Goal: Information Seeking & Learning: Learn about a topic

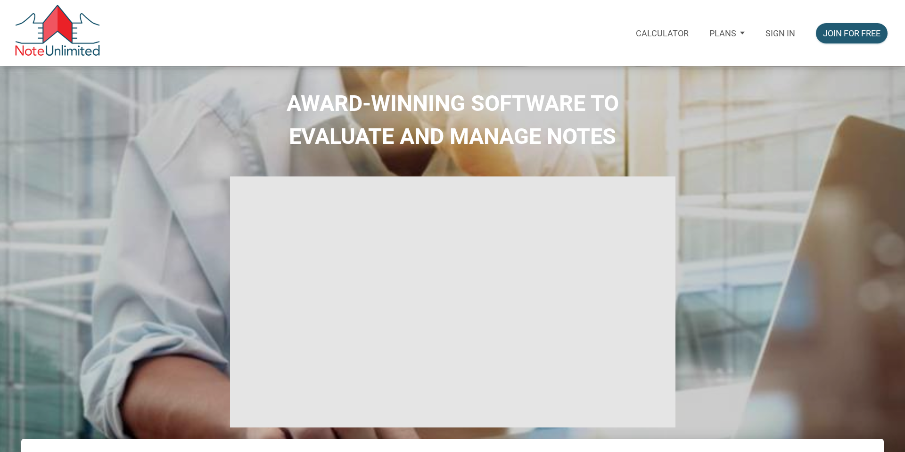
select select
type input "Introduction to new features"
select select
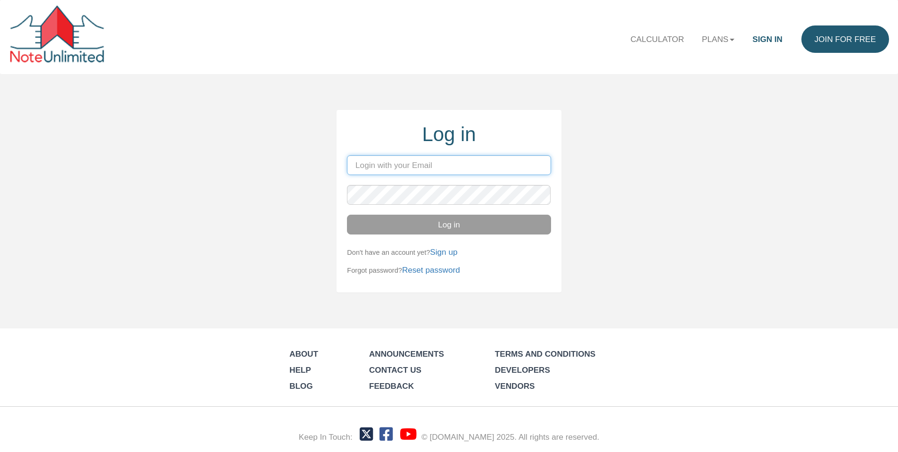
type input "billmims@cox.net"
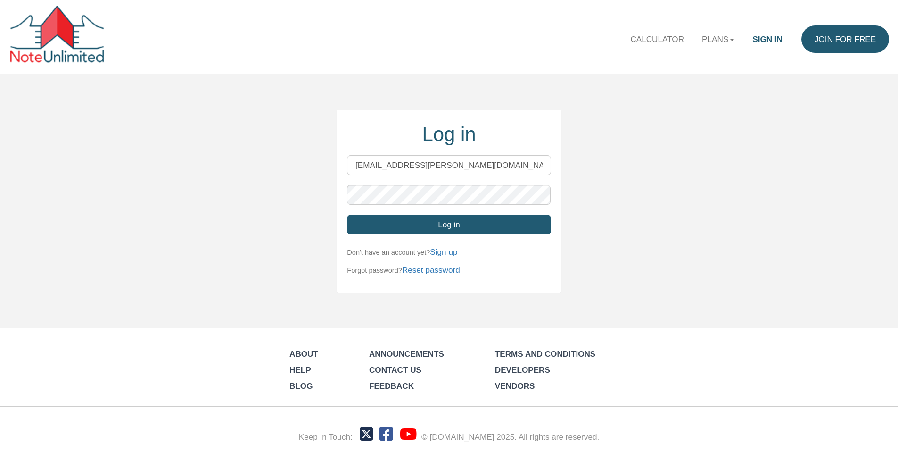
click at [412, 222] on button "Log in" at bounding box center [449, 224] width 204 height 20
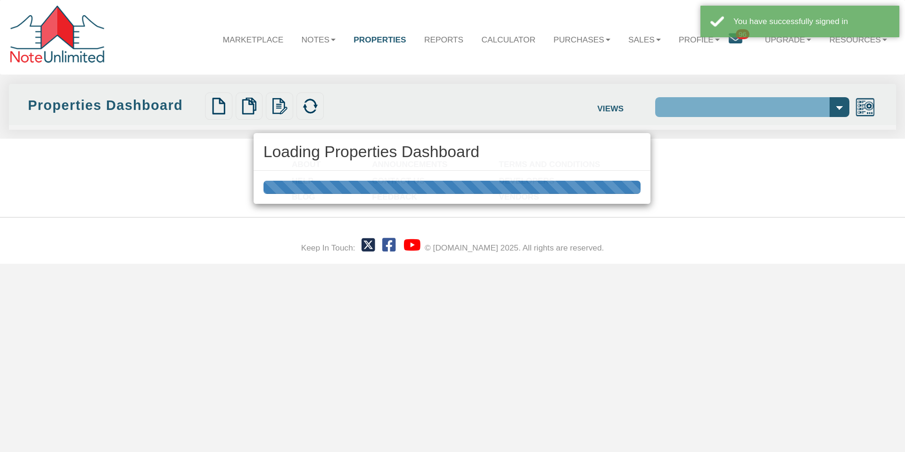
select select "138"
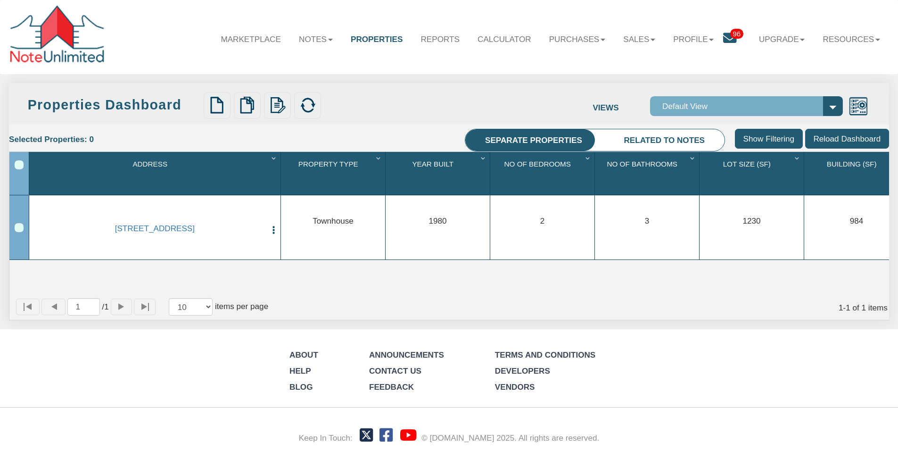
click at [664, 320] on div "1 / 1 10 25 50 100 items per page 1 - 1 of 1 items" at bounding box center [449, 307] width 880 height 26
click at [673, 340] on div "About Help Blog Announcements Contact Us Feedback Terms and Conditions Develope…" at bounding box center [449, 391] width 898 height 124
click at [676, 351] on div "About Help Blog Announcements Contact Us Feedback Terms and Conditions Develope…" at bounding box center [449, 391] width 898 height 124
click at [640, 138] on li "Related to notes" at bounding box center [664, 140] width 120 height 23
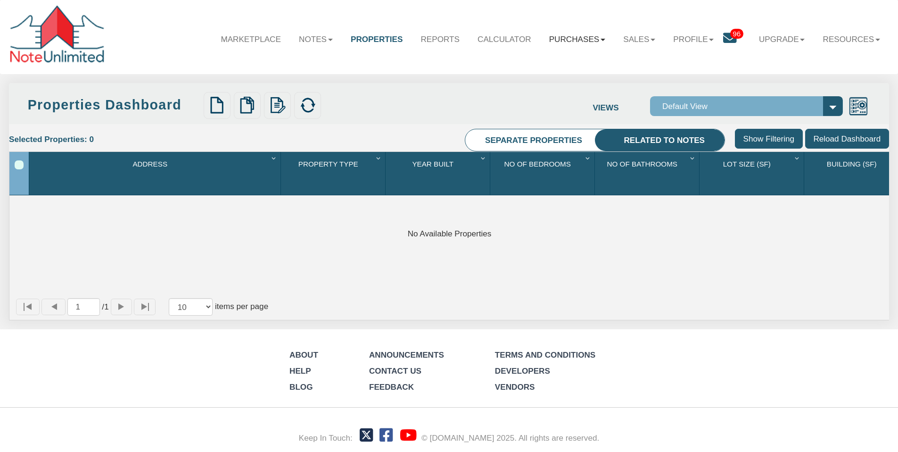
click at [588, 43] on link "Purchases" at bounding box center [577, 38] width 74 height 27
click at [536, 82] on link "Orders" at bounding box center [562, 80] width 104 height 16
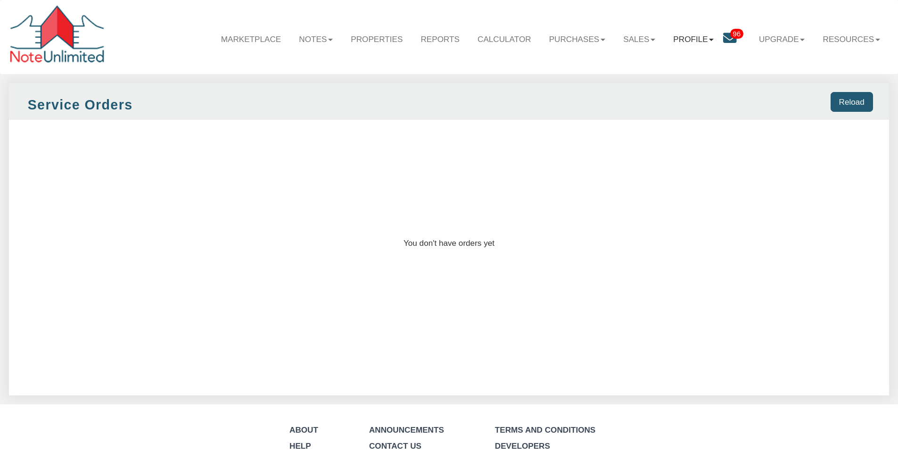
click at [680, 41] on link "Profile" at bounding box center [693, 38] width 58 height 27
click at [322, 41] on link "Notes" at bounding box center [316, 38] width 52 height 27
click at [290, 63] on link "Dashboard" at bounding box center [289, 65] width 104 height 16
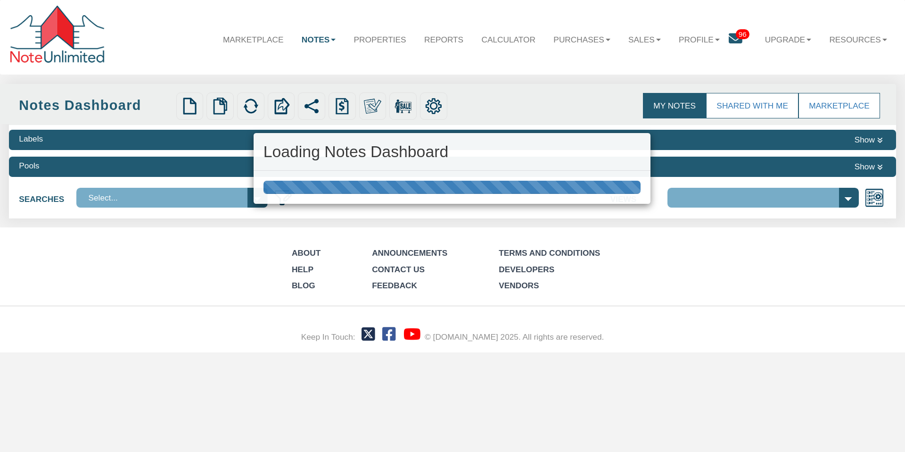
select select "3"
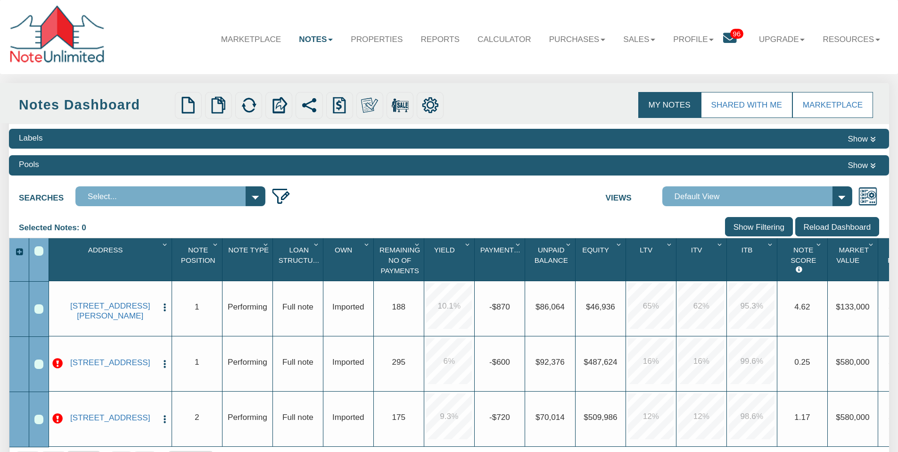
click at [309, 40] on link "Notes" at bounding box center [316, 38] width 52 height 27
click at [287, 80] on link "Transactions" at bounding box center [289, 80] width 104 height 16
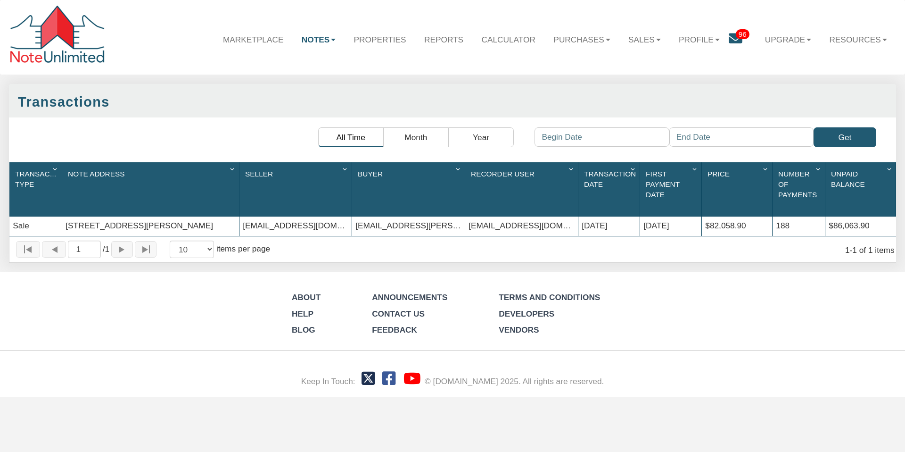
drag, startPoint x: 80, startPoint y: 215, endPoint x: 196, endPoint y: 217, distance: 115.5
click at [197, 217] on div "[STREET_ADDRESS][PERSON_NAME]" at bounding box center [150, 225] width 177 height 19
click at [196, 217] on div "[STREET_ADDRESS][PERSON_NAME]" at bounding box center [150, 225] width 177 height 19
drag, startPoint x: 569, startPoint y: 218, endPoint x: 632, endPoint y: 217, distance: 63.2
click at [633, 216] on div "Sale 1410 N Holmes Ave, Indianapolis, IN, 46222 notes@colonialfundinggroup.com …" at bounding box center [452, 216] width 887 height 0
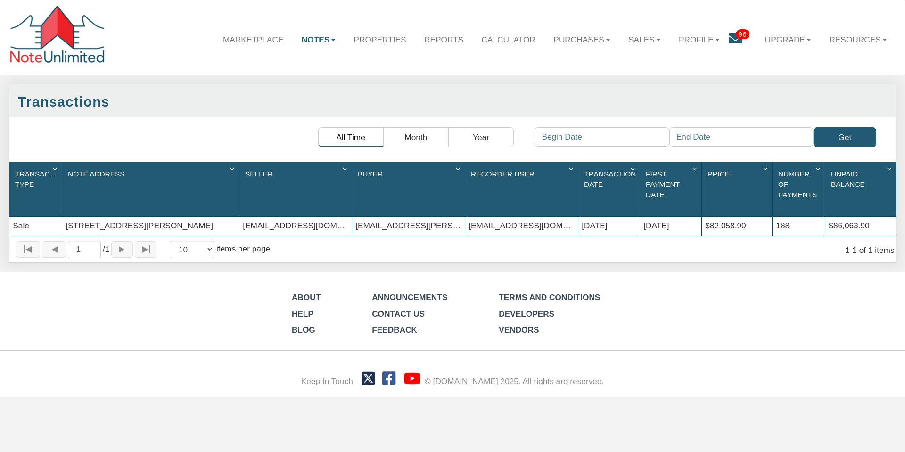
drag, startPoint x: 630, startPoint y: 216, endPoint x: 606, endPoint y: 220, distance: 24.0
click at [606, 220] on div "07/15/2025" at bounding box center [608, 225] width 61 height 19
click at [609, 220] on div "07/15/2025" at bounding box center [608, 225] width 61 height 19
click at [540, 216] on div "Sale 1410 N Holmes Ave, Indianapolis, IN, 46222 notes@colonialfundinggroup.com …" at bounding box center [452, 216] width 887 height 0
click at [575, 221] on div "notes@colonialfundinggroup.com" at bounding box center [521, 225] width 113 height 19
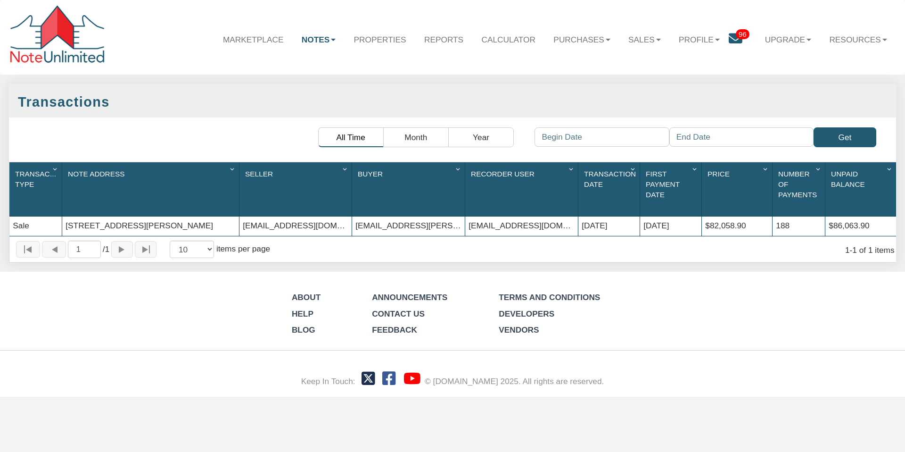
drag, startPoint x: 576, startPoint y: 217, endPoint x: 621, endPoint y: 220, distance: 45.3
click at [621, 216] on div "Sale 1410 N Holmes Ave, Indianapolis, IN, 46222 notes@colonialfundinggroup.com …" at bounding box center [452, 216] width 887 height 0
click at [623, 220] on div "07/15/2025" at bounding box center [608, 225] width 61 height 19
drag, startPoint x: 623, startPoint y: 219, endPoint x: 583, endPoint y: 220, distance: 40.5
click at [583, 220] on div "07/15/2025" at bounding box center [608, 225] width 61 height 19
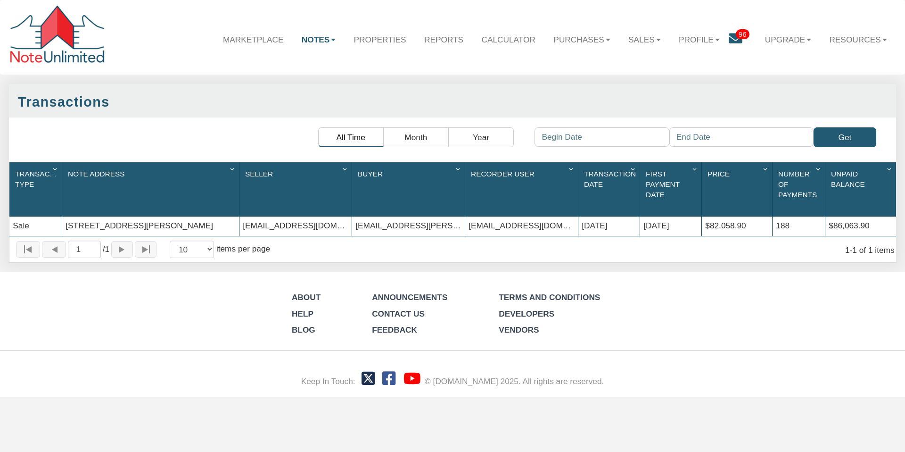
click at [583, 220] on div "07/15/2025" at bounding box center [608, 225] width 61 height 19
drag, startPoint x: 583, startPoint y: 220, endPoint x: 613, endPoint y: 215, distance: 30.9
click at [613, 216] on div "07/15/2025" at bounding box center [608, 225] width 61 height 19
click at [614, 216] on div "07/15/2025" at bounding box center [608, 225] width 61 height 19
click at [351, 216] on div "notes@colonialfundinggroup.com" at bounding box center [295, 225] width 112 height 19
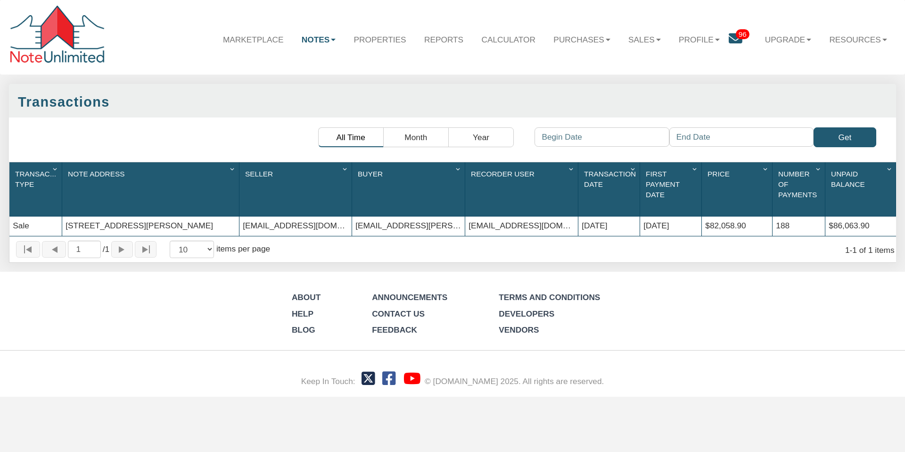
click at [168, 216] on div "[STREET_ADDRESS][PERSON_NAME]" at bounding box center [150, 225] width 177 height 19
click at [124, 217] on div "[STREET_ADDRESS][PERSON_NAME]" at bounding box center [150, 225] width 177 height 19
click at [268, 222] on div "notes@colonialfundinggroup.com" at bounding box center [295, 225] width 112 height 19
click at [270, 220] on div "notes@colonialfundinggroup.com" at bounding box center [295, 225] width 112 height 19
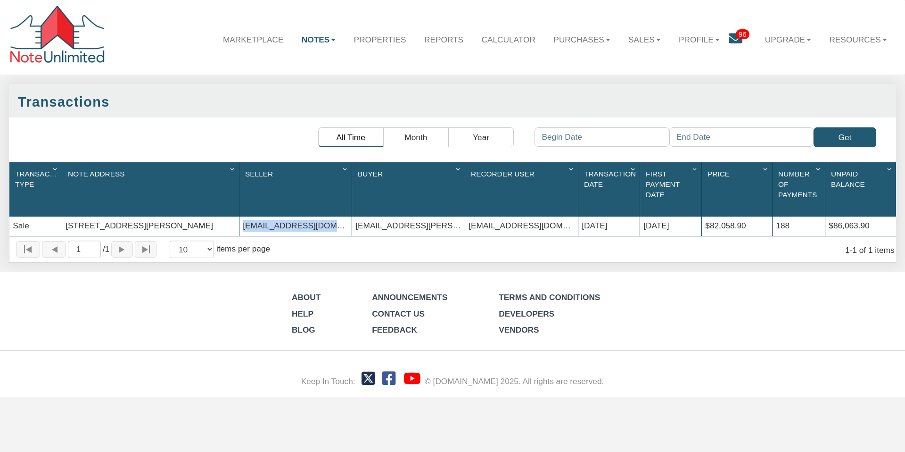
drag, startPoint x: 270, startPoint y: 220, endPoint x: 290, endPoint y: 220, distance: 20.7
click at [270, 220] on div "notes@colonialfundinggroup.com" at bounding box center [295, 225] width 112 height 19
click at [395, 219] on div "billmims@cox.net" at bounding box center [408, 225] width 113 height 19
click at [378, 41] on link "Properties" at bounding box center [380, 38] width 70 height 27
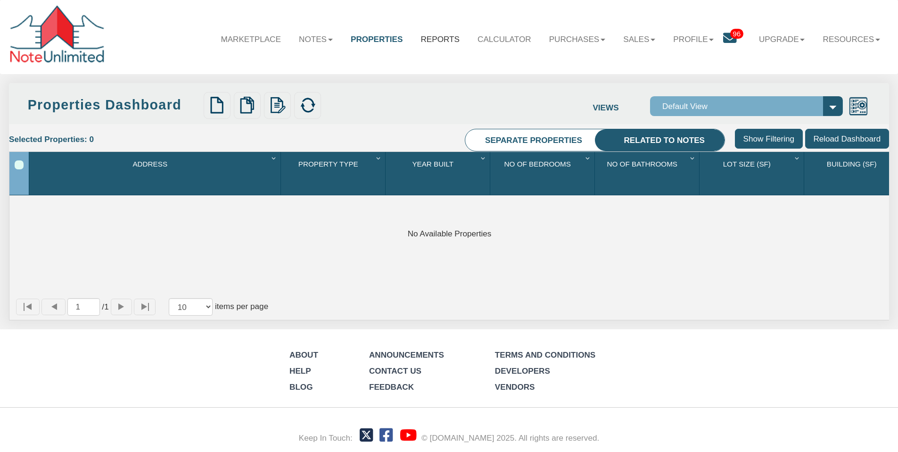
click at [434, 39] on link "Reports" at bounding box center [440, 38] width 57 height 27
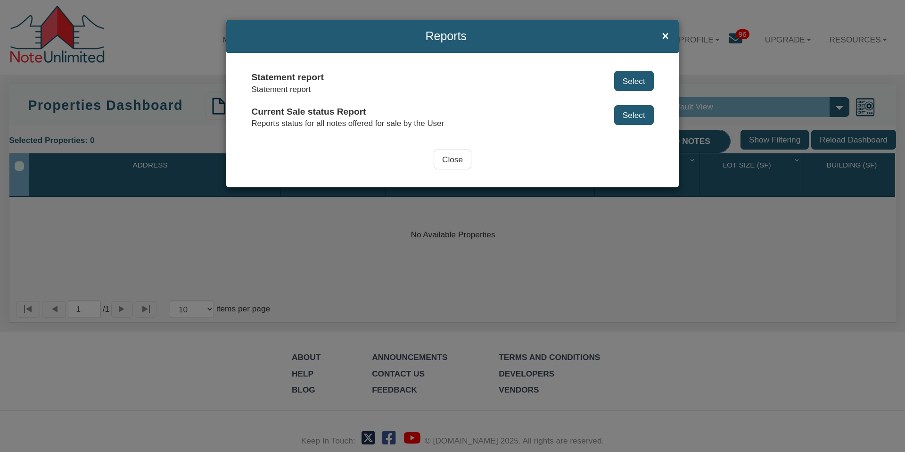
click at [662, 41] on span "×" at bounding box center [665, 36] width 7 height 13
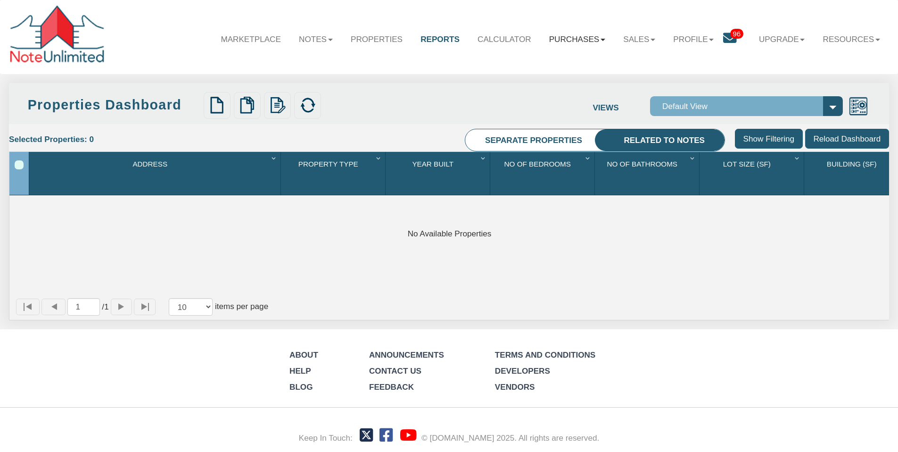
click at [567, 41] on link "Purchases" at bounding box center [577, 38] width 74 height 27
click at [629, 41] on link "Sales" at bounding box center [639, 38] width 50 height 27
click at [595, 66] on link "Offers" at bounding box center [612, 65] width 104 height 16
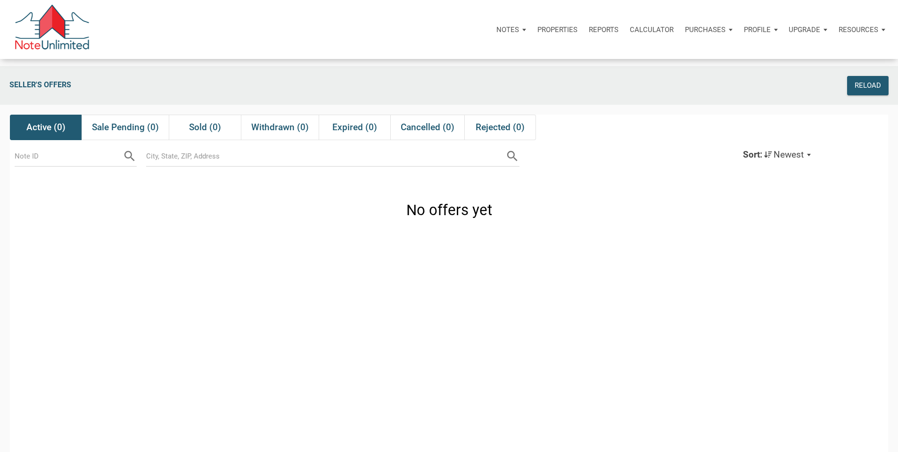
click at [744, 34] on p "Profile" at bounding box center [757, 29] width 27 height 8
drag, startPoint x: 729, startPoint y: 39, endPoint x: 669, endPoint y: 27, distance: 61.0
click at [738, 40] on div "Profile" at bounding box center [760, 30] width 45 height 28
click at [479, 32] on p "Purchases" at bounding box center [468, 29] width 23 height 8
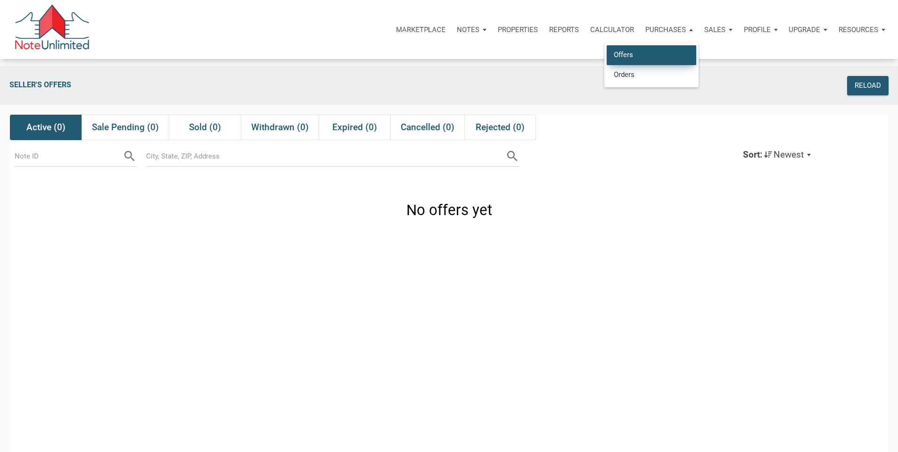
click at [607, 58] on link "Offers" at bounding box center [652, 54] width 90 height 19
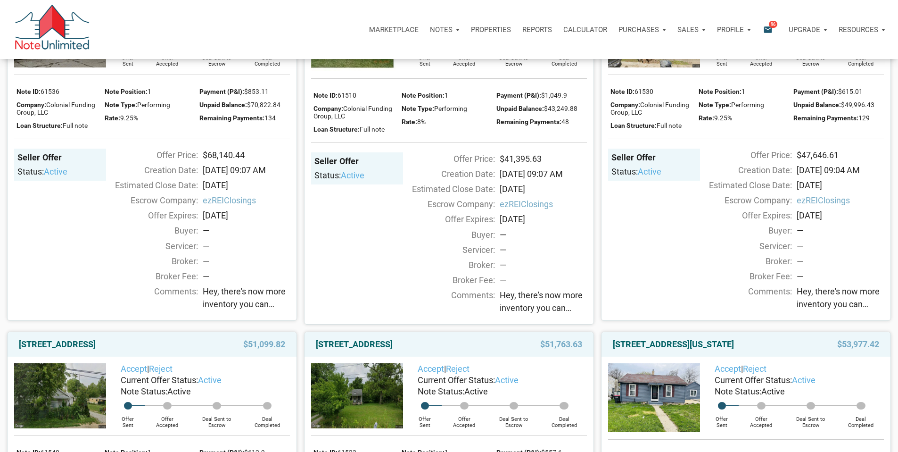
scroll to position [908, 0]
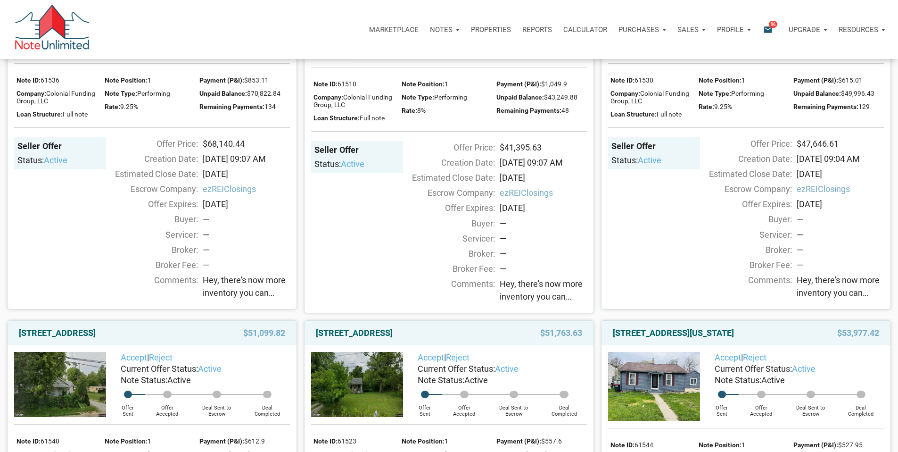
click at [233, 299] on span "Hey, there's now more inventory you can check out, with something for pretty mu…" at bounding box center [246, 285] width 87 height 25
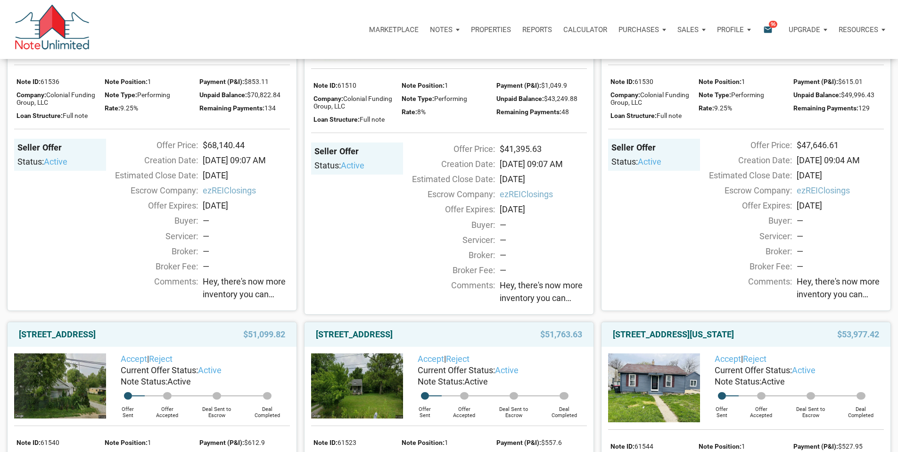
scroll to position [906, 0]
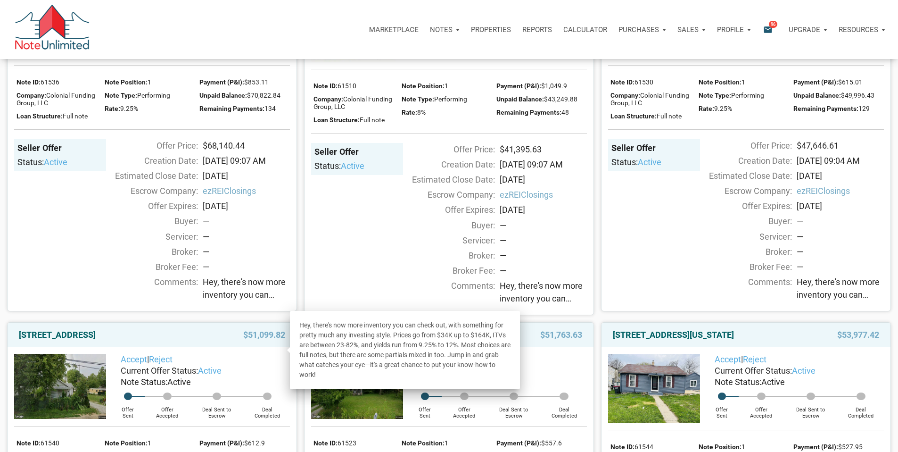
click at [233, 301] on span "Hey, there's now more inventory you can check out, with something for pretty mu…" at bounding box center [246, 287] width 87 height 25
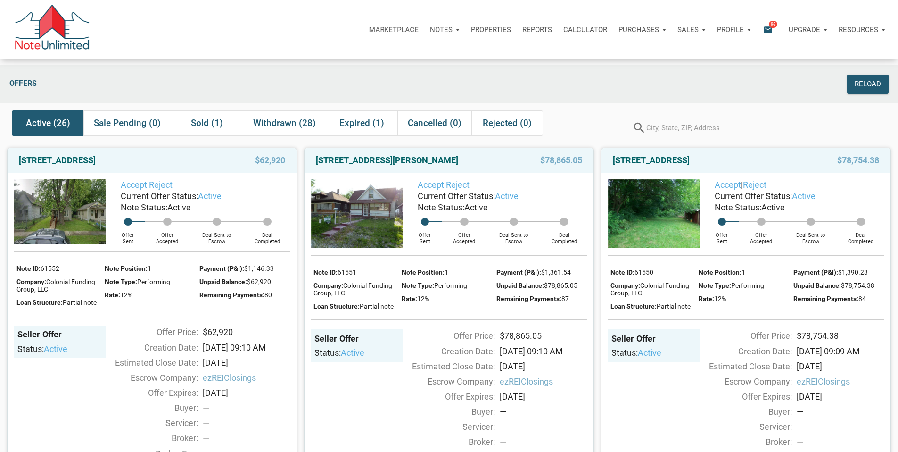
scroll to position [0, 0]
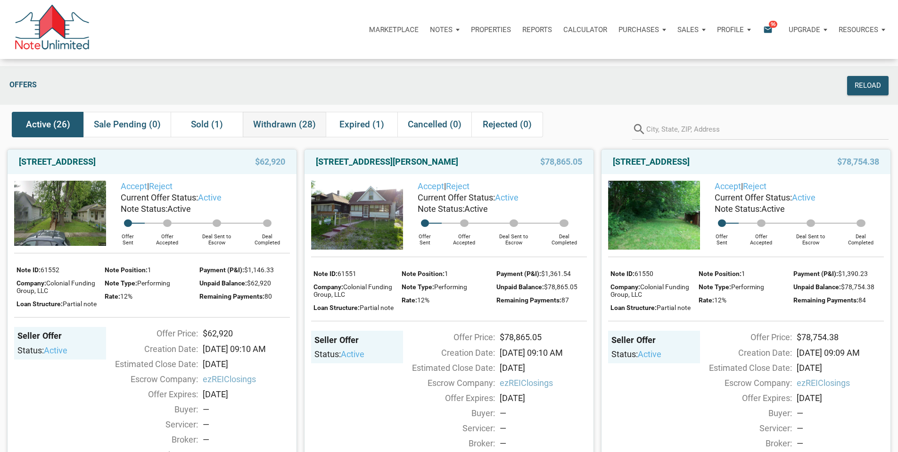
click at [280, 116] on div "Withdrawn (28)" at bounding box center [284, 124] width 83 height 25
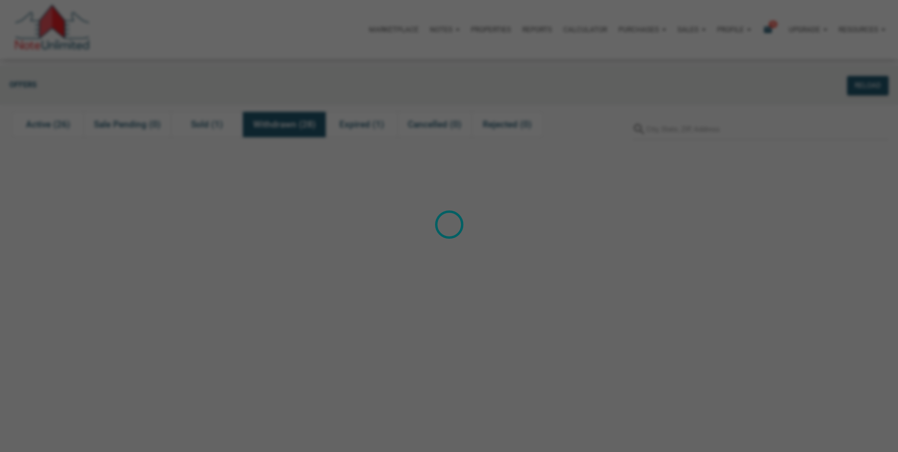
click at [49, 130] on div "Loading" at bounding box center [449, 226] width 898 height 452
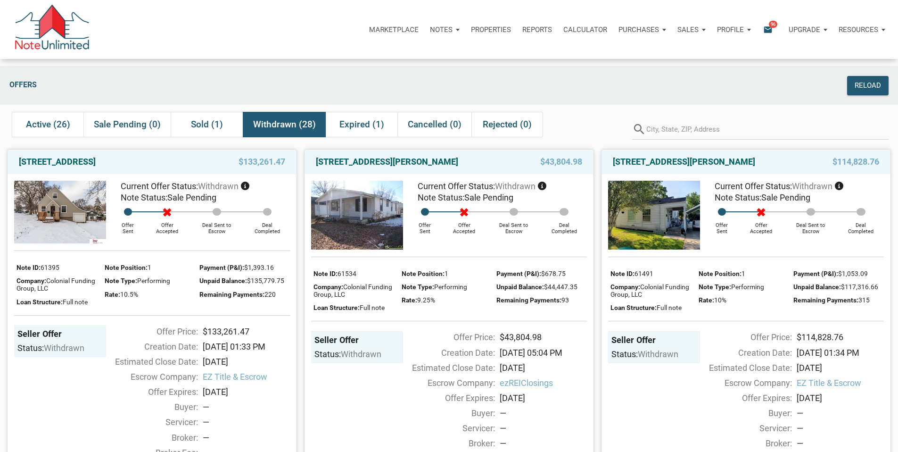
click at [46, 130] on span "Active (26)" at bounding box center [48, 124] width 44 height 11
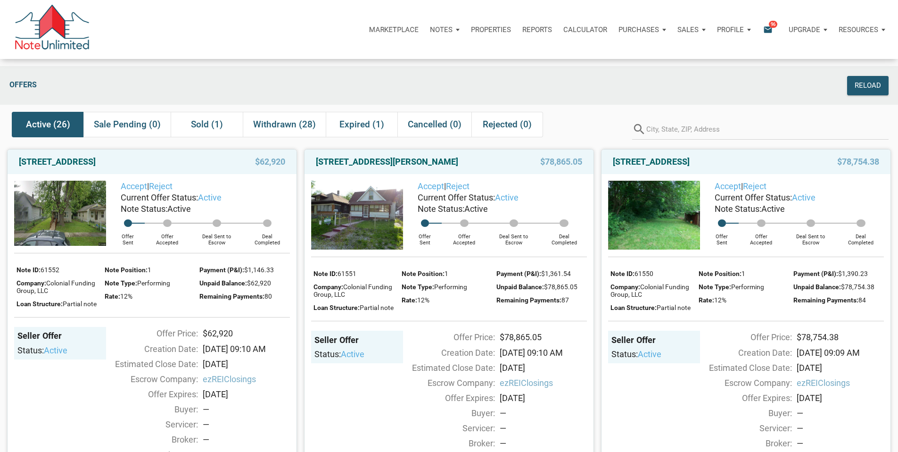
click at [430, 34] on p "Notes" at bounding box center [441, 29] width 23 height 8
click at [373, 65] on link "Dashboard" at bounding box center [418, 54] width 90 height 19
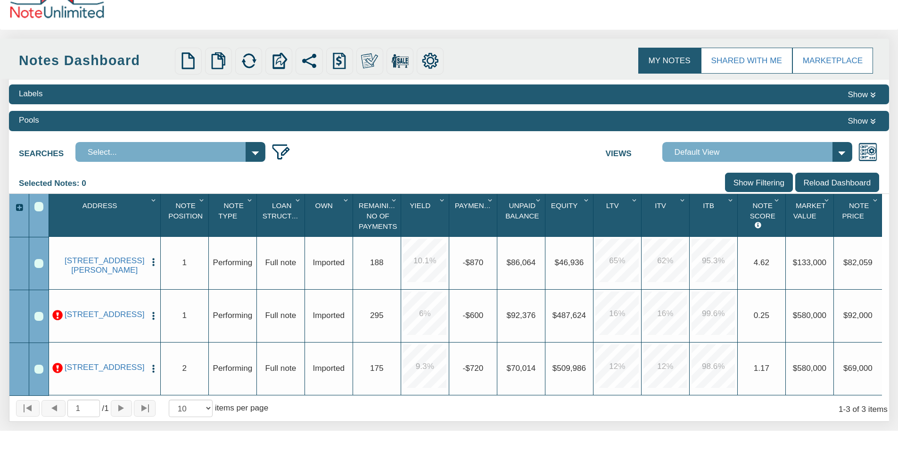
scroll to position [65, 0]
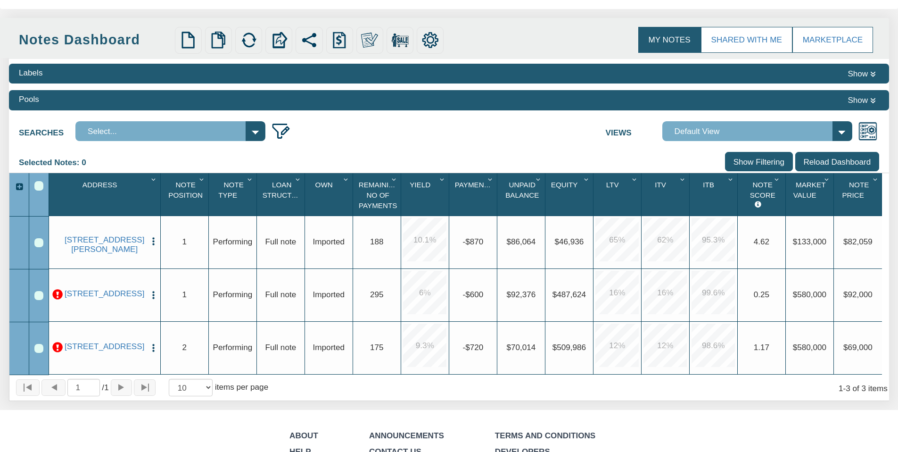
click at [315, 400] on div "1 / 1 10 25 50 100 items per page 1 - 3 of 3 items" at bounding box center [449, 387] width 880 height 26
click at [310, 389] on div "1 / 1 10 25 50 100 items per page 1 - 3 of 3 items" at bounding box center [449, 387] width 880 height 26
click at [866, 239] on span "$82,059" at bounding box center [857, 241] width 29 height 9
click at [104, 249] on link "[STREET_ADDRESS][PERSON_NAME]" at bounding box center [104, 244] width 81 height 19
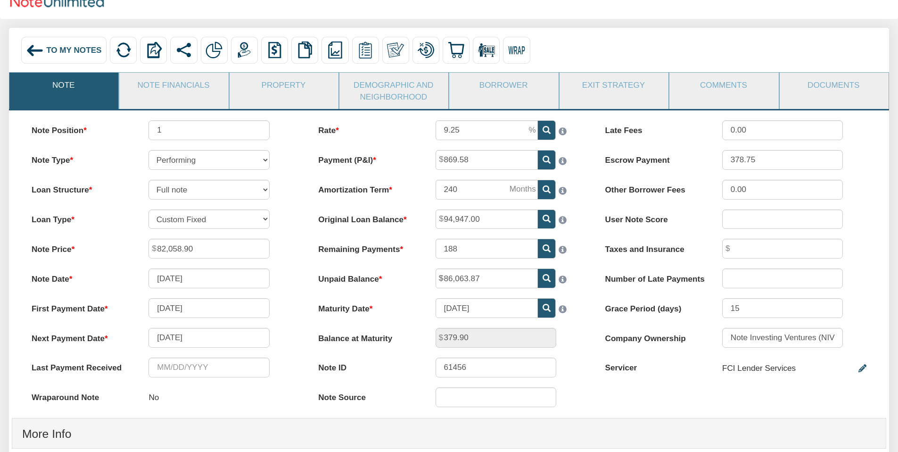
scroll to position [75, 0]
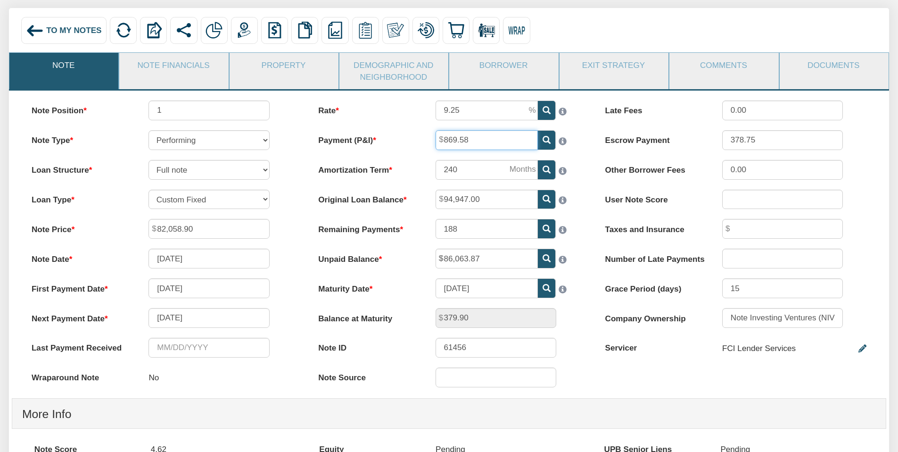
click at [470, 136] on input "869.58" at bounding box center [487, 140] width 102 height 20
drag, startPoint x: 474, startPoint y: 140, endPoint x: 401, endPoint y: 140, distance: 73.1
click at [401, 140] on div "Payment (P&I) 869.58" at bounding box center [448, 140] width 281 height 20
click at [397, 139] on label "Payment (P&I)" at bounding box center [366, 138] width 117 height 16
click at [436, 139] on input "869.58" at bounding box center [487, 140] width 102 height 20
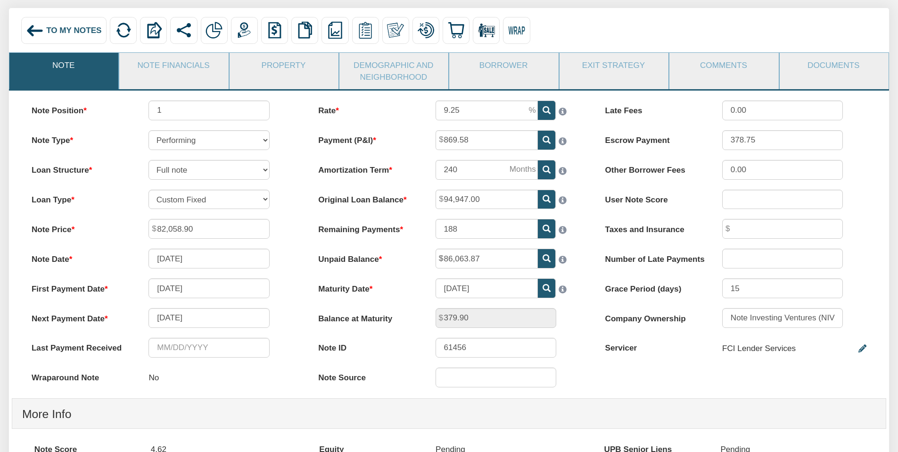
click at [585, 137] on div "869.58" at bounding box center [508, 140] width 164 height 20
click at [280, 84] on li "Property" at bounding box center [284, 70] width 110 height 37
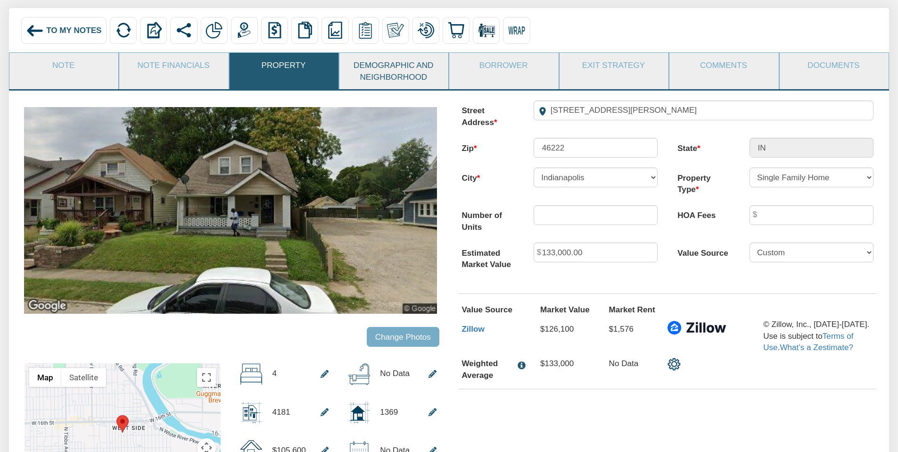
click at [265, 76] on link "Property" at bounding box center [284, 65] width 108 height 25
click at [374, 74] on link "Demographic and Neighborhood" at bounding box center [393, 71] width 108 height 36
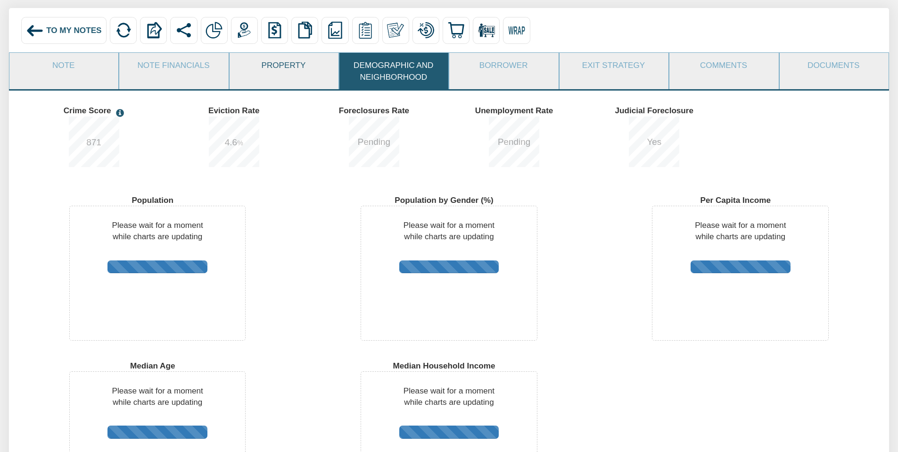
click at [294, 69] on link "Property" at bounding box center [284, 65] width 108 height 25
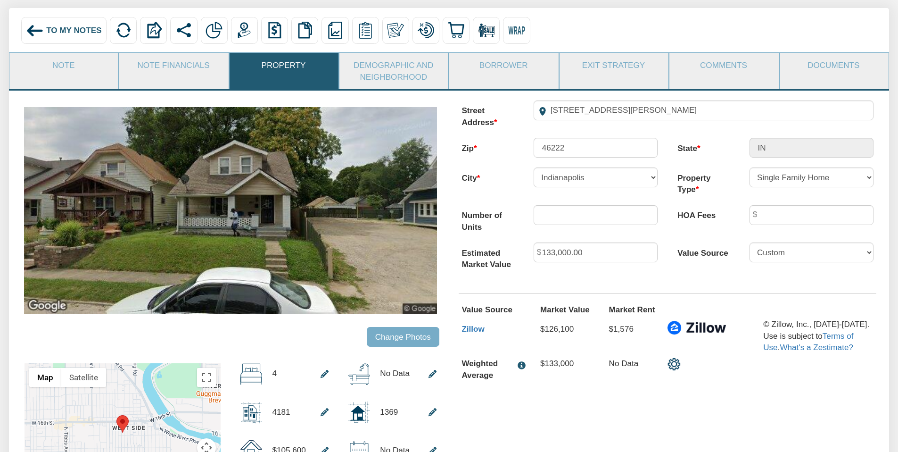
click at [231, 77] on link "Property" at bounding box center [284, 65] width 108 height 25
click at [173, 77] on link "Note Financials" at bounding box center [173, 65] width 108 height 25
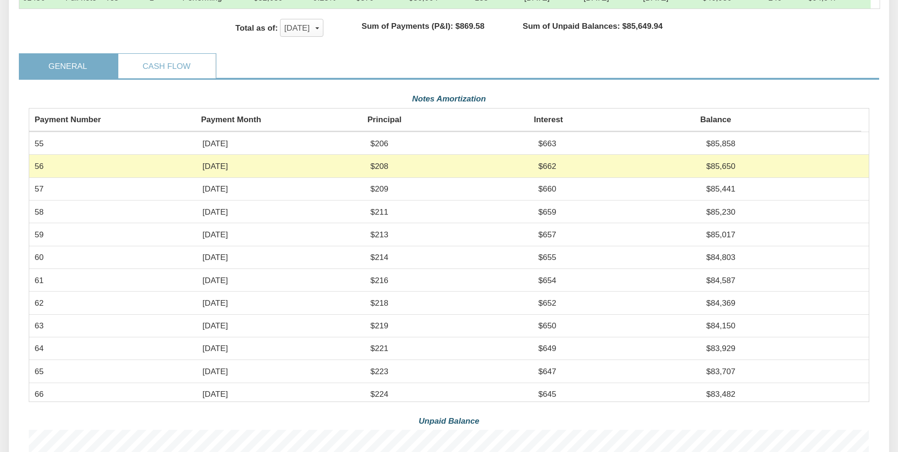
scroll to position [0, 0]
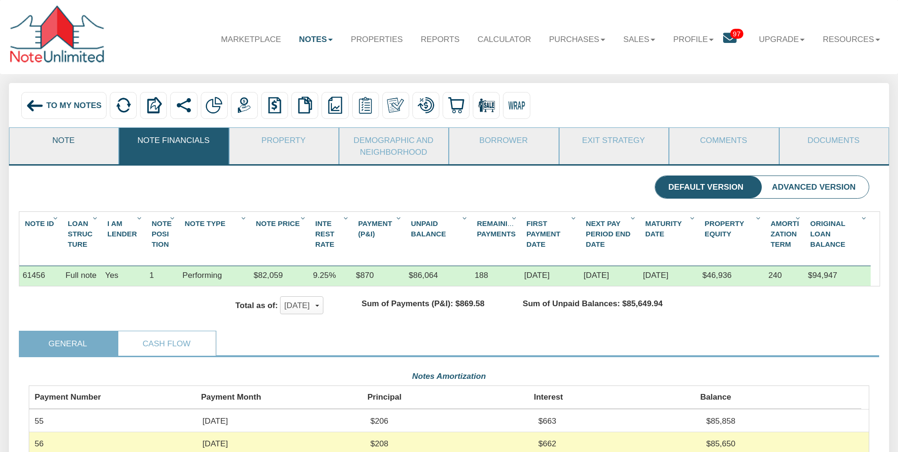
click at [78, 137] on link "Note" at bounding box center [63, 140] width 108 height 25
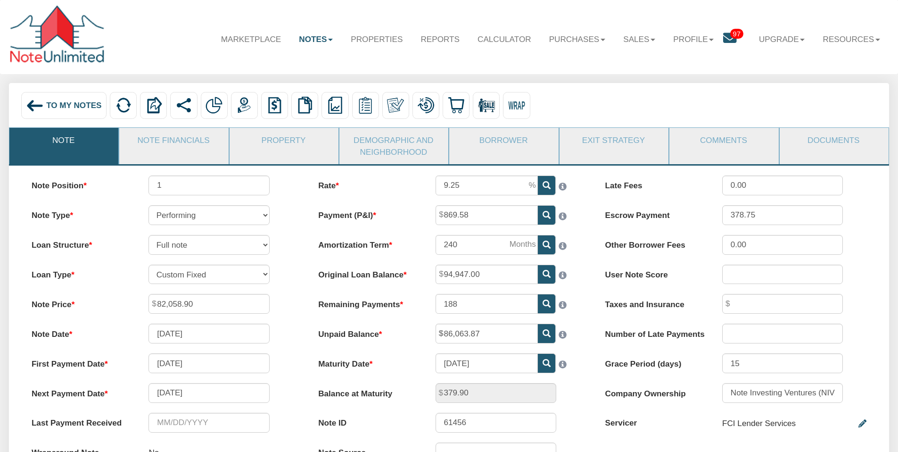
click at [152, 142] on link "Note Financials" at bounding box center [173, 140] width 108 height 25
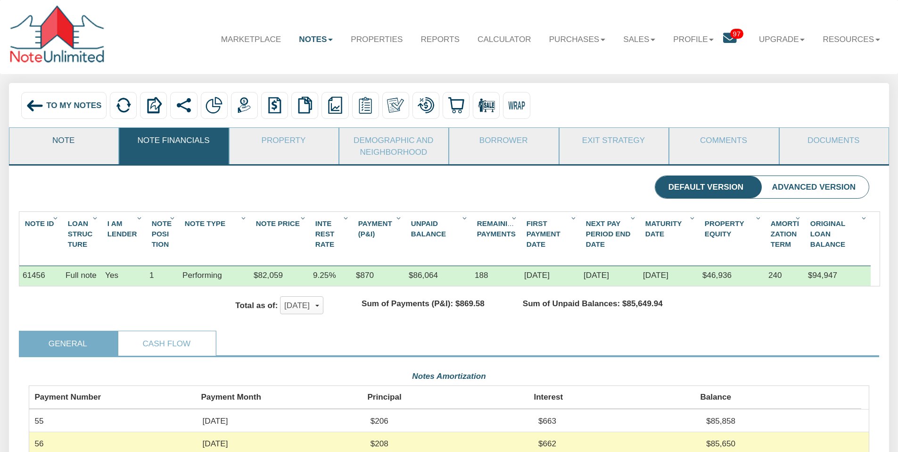
click at [56, 144] on link "Note" at bounding box center [63, 140] width 108 height 25
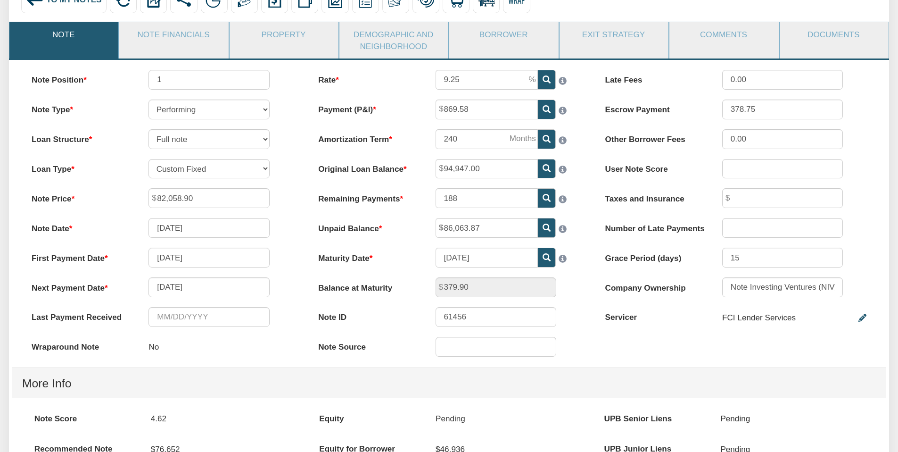
scroll to position [115, 0]
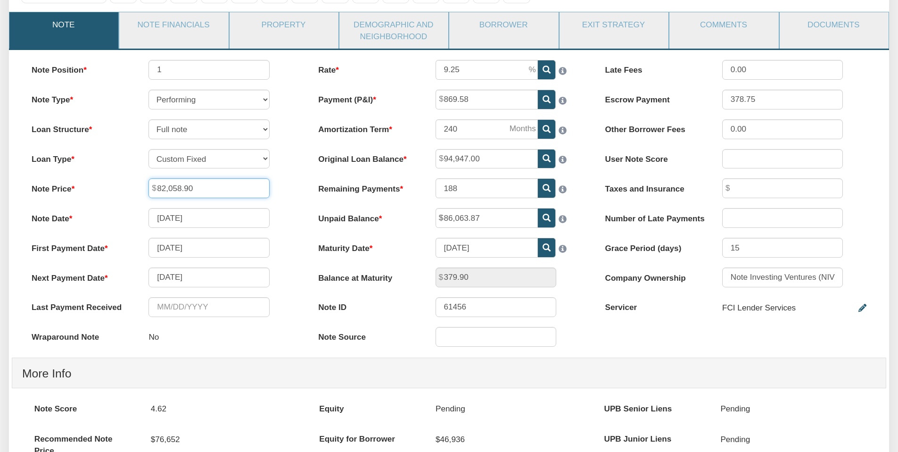
click at [196, 193] on input "82,058.90" at bounding box center [208, 188] width 121 height 20
click at [172, 187] on input "82,058.90" at bounding box center [208, 188] width 121 height 20
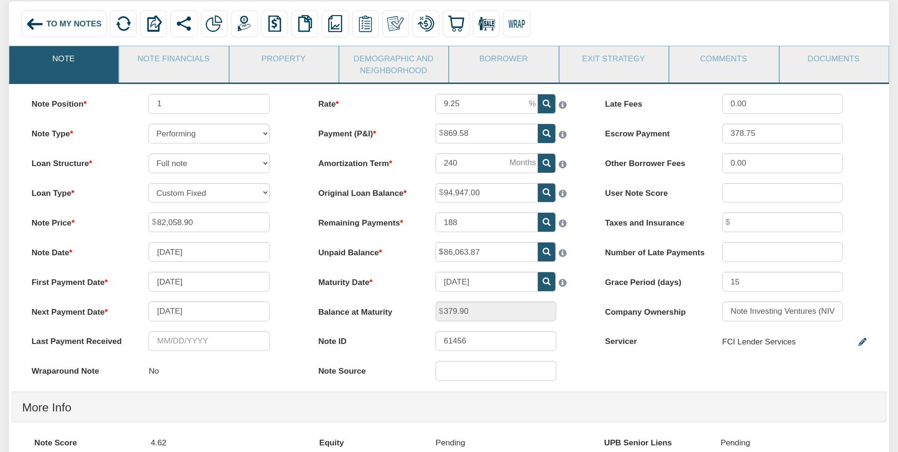
scroll to position [51, 0]
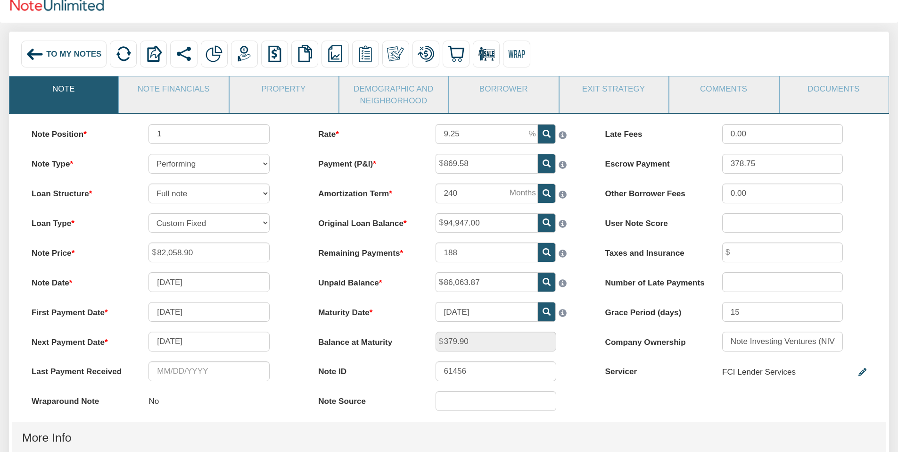
click at [35, 55] on img at bounding box center [35, 54] width 18 height 18
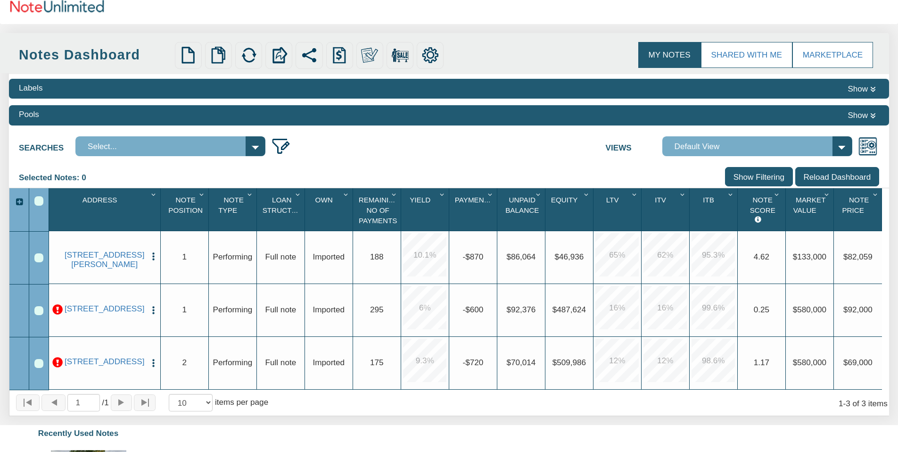
scroll to position [61, 0]
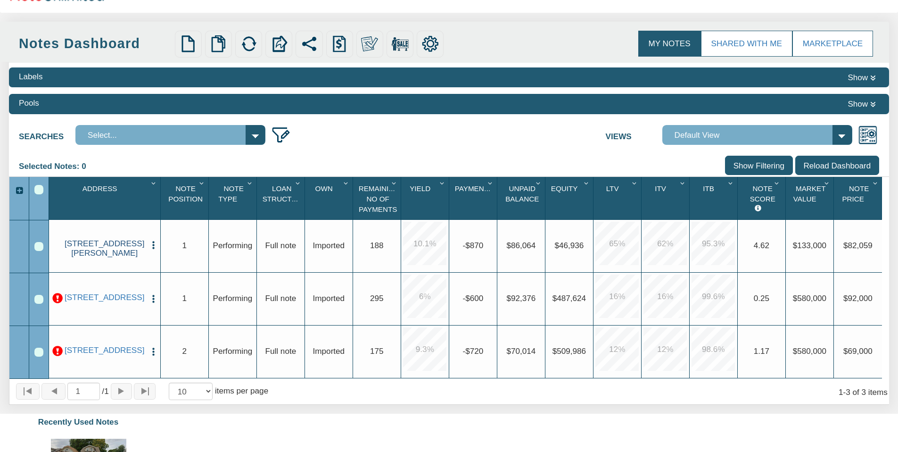
click at [111, 250] on link "[STREET_ADDRESS][PERSON_NAME]" at bounding box center [104, 248] width 81 height 19
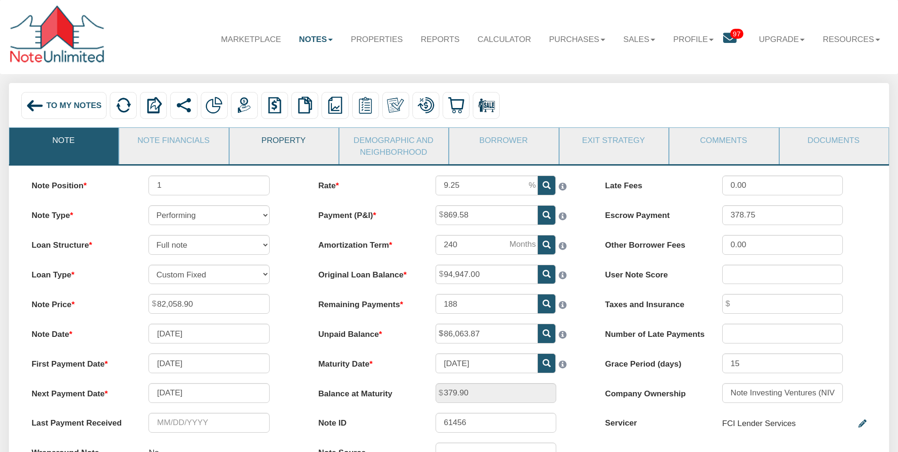
click at [270, 150] on link "Property" at bounding box center [284, 140] width 108 height 25
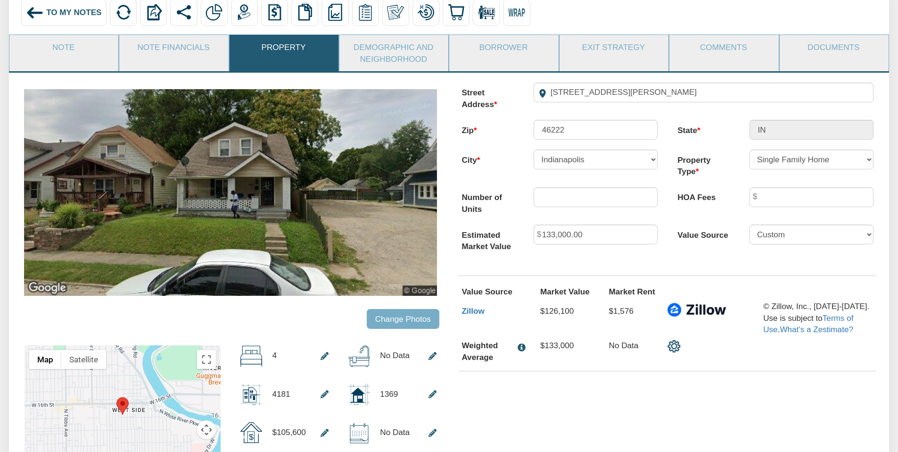
scroll to position [93, 0]
drag, startPoint x: 543, startPoint y: 235, endPoint x: 516, endPoint y: 235, distance: 26.9
click at [516, 235] on div "Estimated Market Value 133,000.00 Value Source BPO By seller Custom" at bounding box center [668, 237] width 432 height 27
click at [154, 49] on link "Note Financials" at bounding box center [173, 46] width 108 height 25
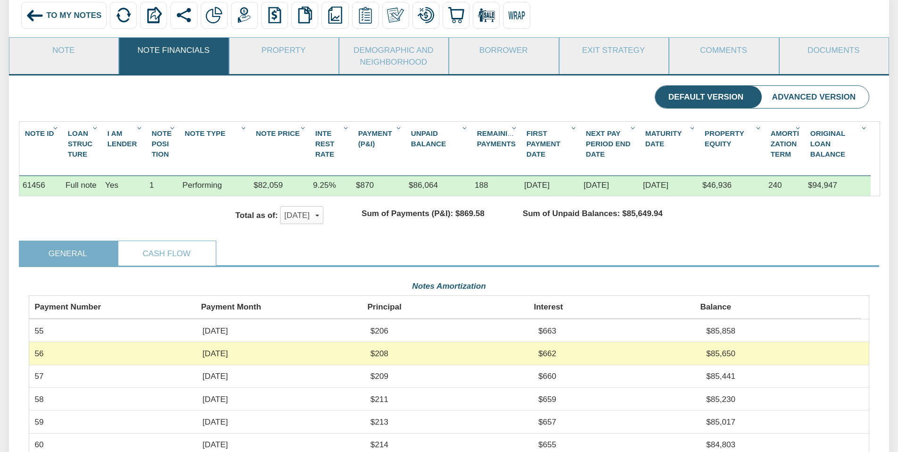
scroll to position [0, 0]
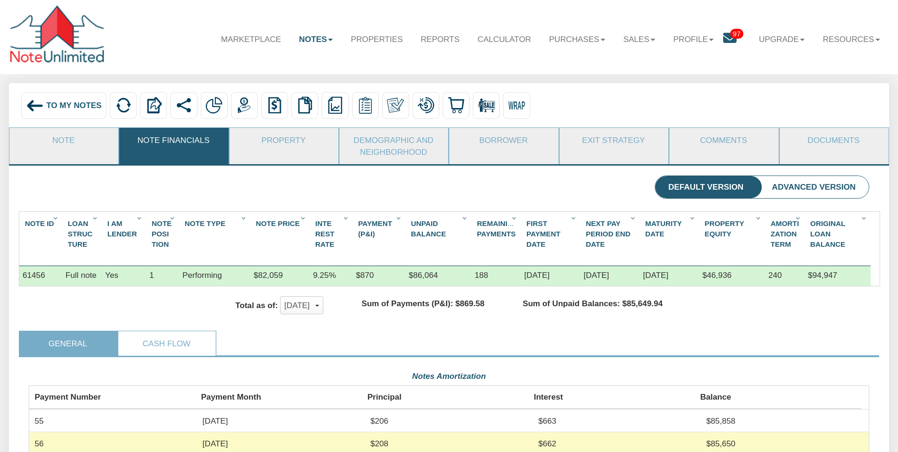
click at [78, 152] on link "Note" at bounding box center [63, 140] width 108 height 25
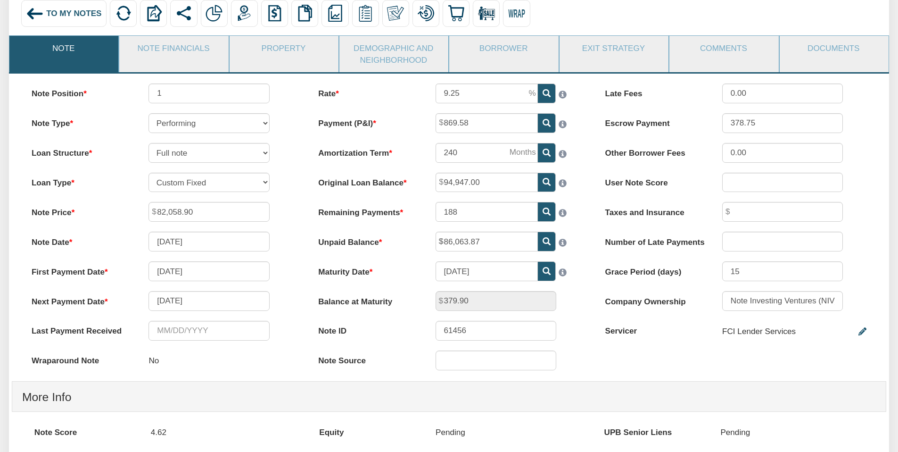
scroll to position [122, 0]
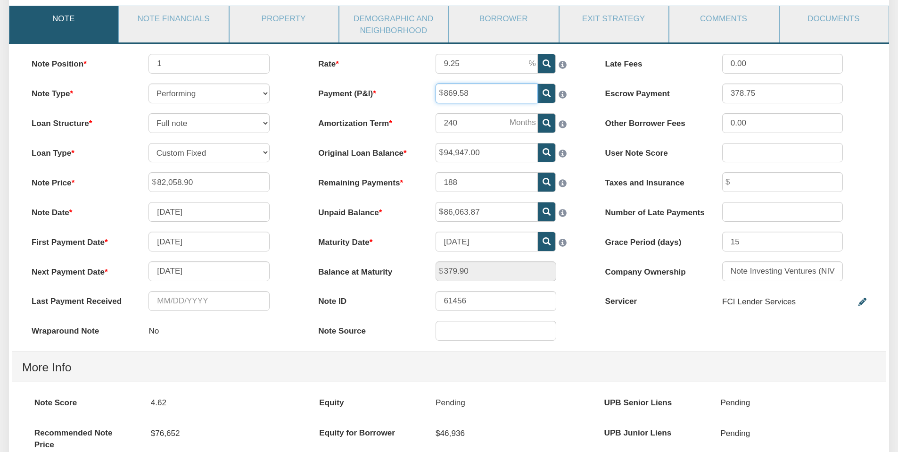
click at [466, 94] on input "869.58" at bounding box center [487, 93] width 102 height 20
click at [411, 87] on div "Payment (P&I) 869.58" at bounding box center [448, 93] width 281 height 20
click at [413, 247] on label "Maturity Date" at bounding box center [366, 239] width 117 height 16
click at [436, 247] on input "[DATE]" at bounding box center [487, 241] width 102 height 20
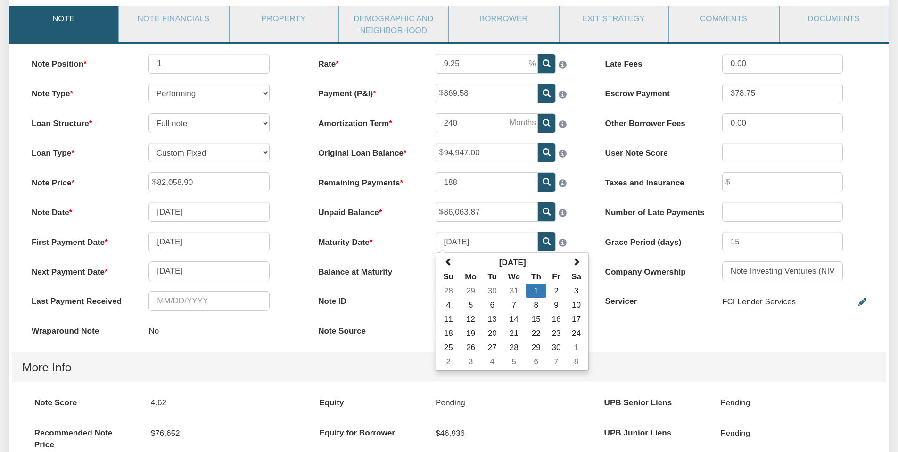
click at [595, 157] on label "User Note Score" at bounding box center [653, 151] width 117 height 16
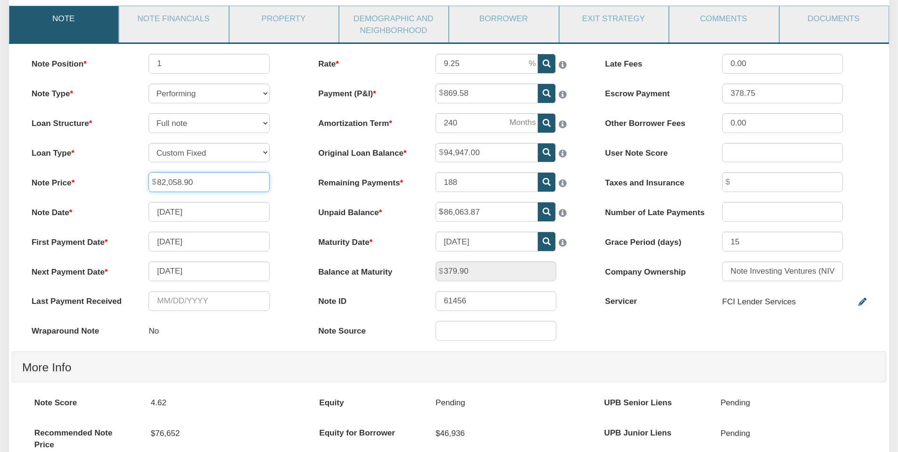
drag, startPoint x: 206, startPoint y: 189, endPoint x: 117, endPoint y: 170, distance: 91.1
click at [117, 170] on div "Note Position 1 Note Type Performing Forthcoming Non-Performing REO Sub-Perform…" at bounding box center [162, 202] width 287 height 297
click at [288, 187] on div "Note Price 82,058.90" at bounding box center [162, 182] width 281 height 20
click at [413, 182] on div "Remaining Payments 188" at bounding box center [448, 182] width 281 height 20
click at [454, 182] on input "188" at bounding box center [487, 182] width 102 height 20
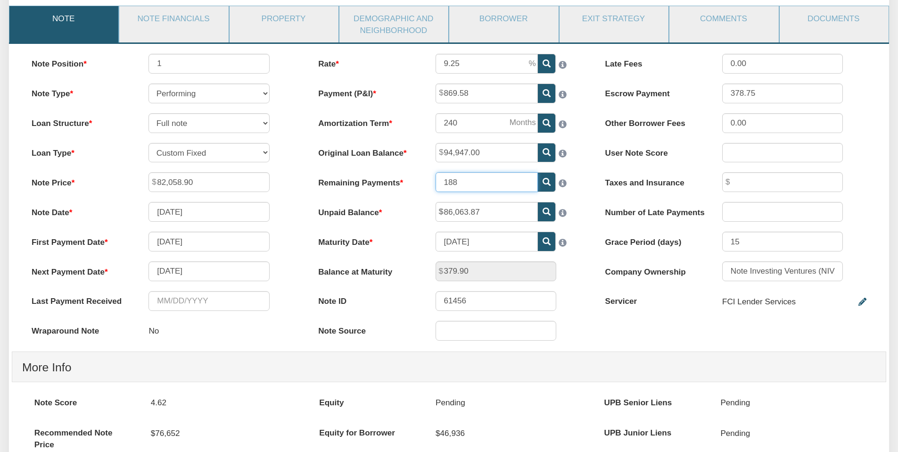
click at [454, 182] on input "188" at bounding box center [487, 182] width 102 height 20
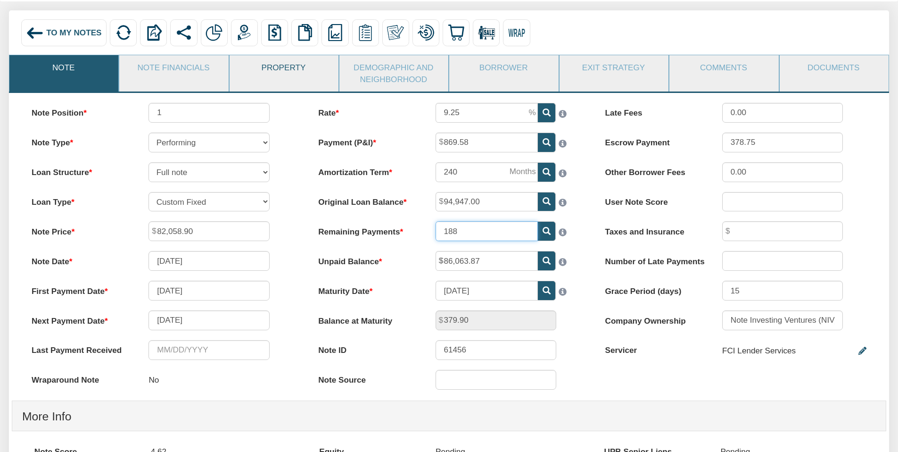
scroll to position [0, 0]
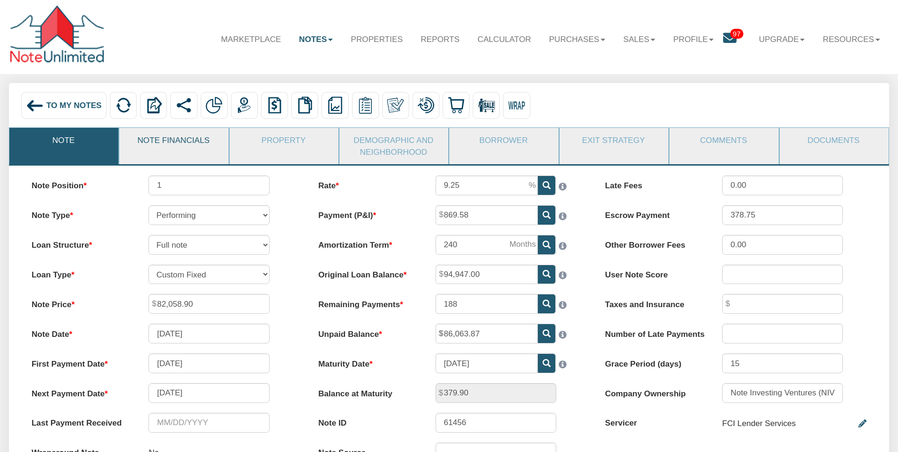
click at [188, 142] on link "Note Financials" at bounding box center [173, 140] width 108 height 25
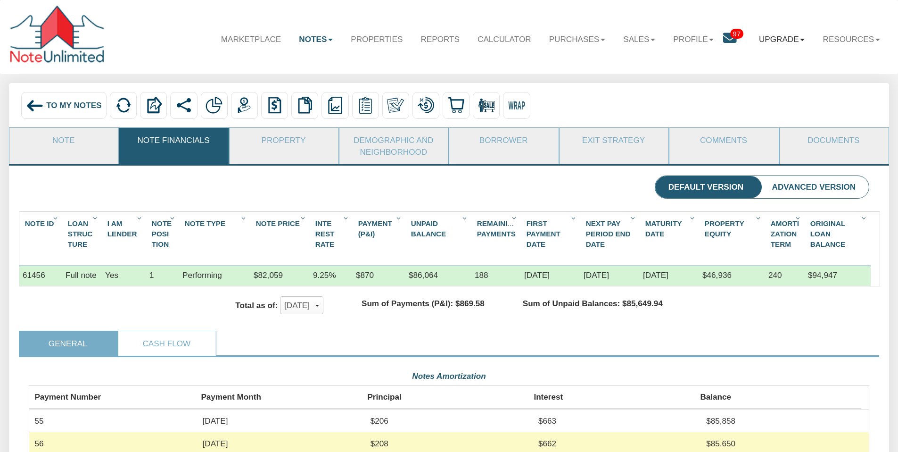
click at [784, 40] on link "Upgrade" at bounding box center [782, 38] width 64 height 27
click at [786, 41] on link "Upgrade" at bounding box center [782, 38] width 64 height 27
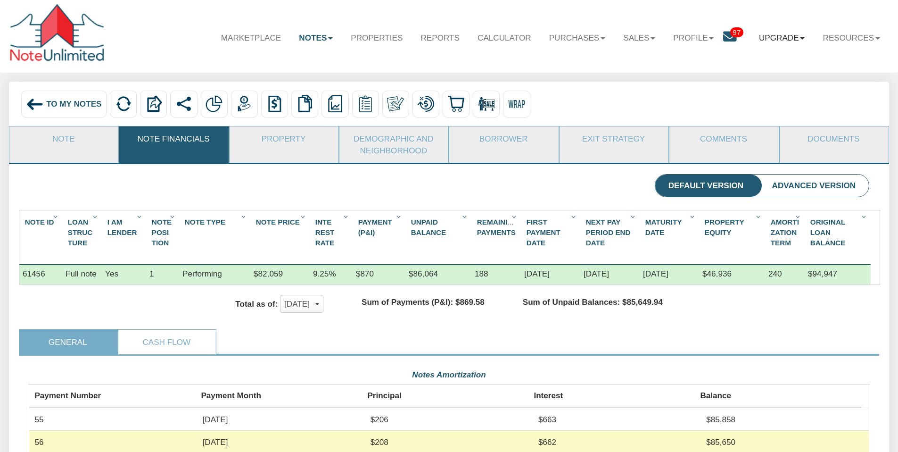
scroll to position [2, 0]
click at [303, 309] on div "[DATE]" at bounding box center [301, 303] width 35 height 16
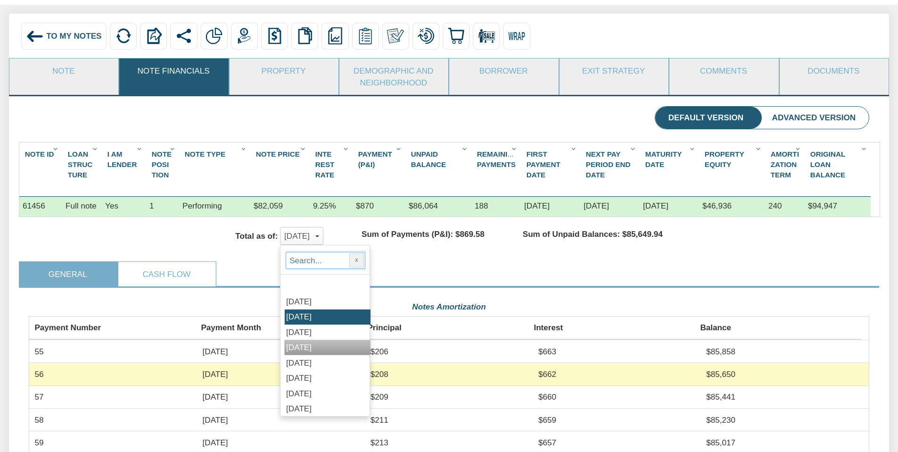
scroll to position [134, 0]
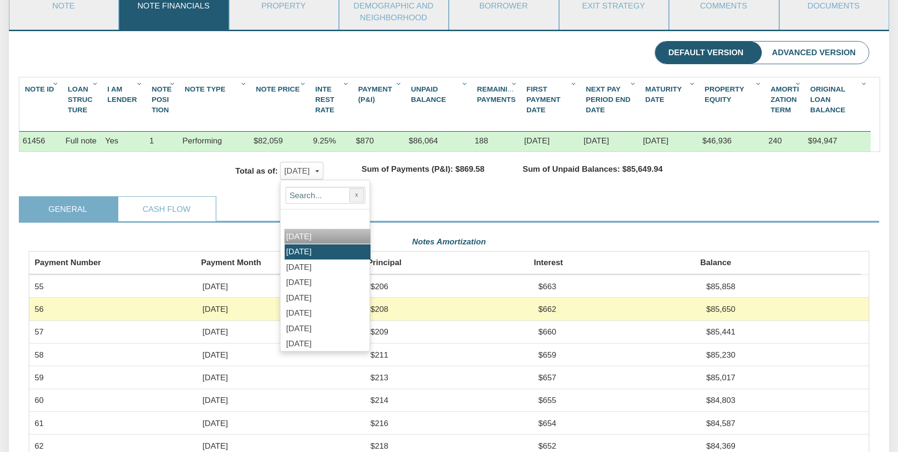
click at [302, 241] on span "[DATE]" at bounding box center [298, 235] width 25 height 9
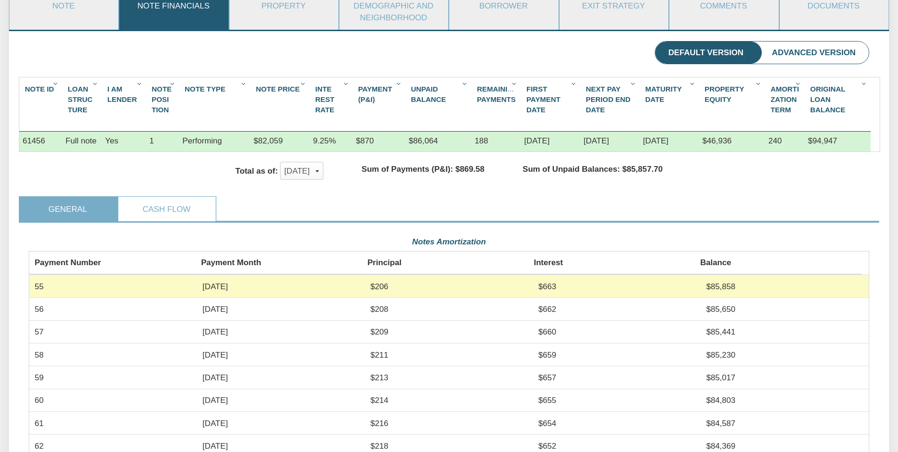
scroll to position [211, 841]
click at [311, 178] on div "[DATE]" at bounding box center [301, 171] width 35 height 16
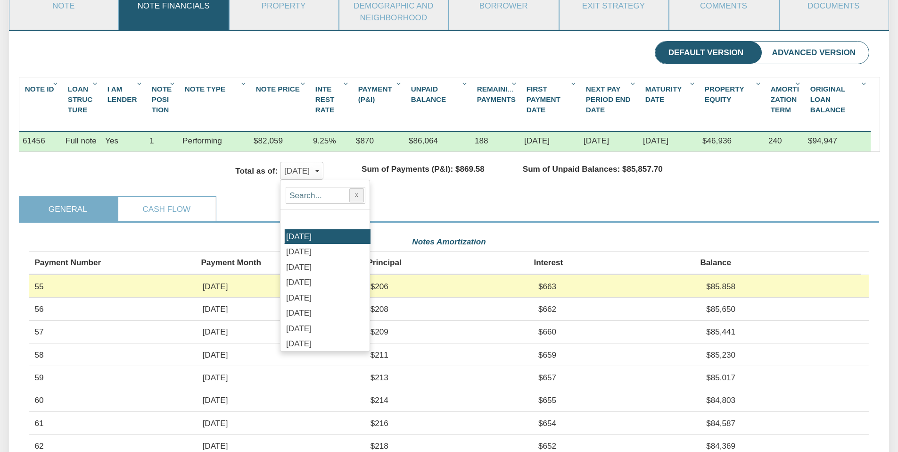
click at [308, 256] on span "[DATE]" at bounding box center [298, 251] width 25 height 9
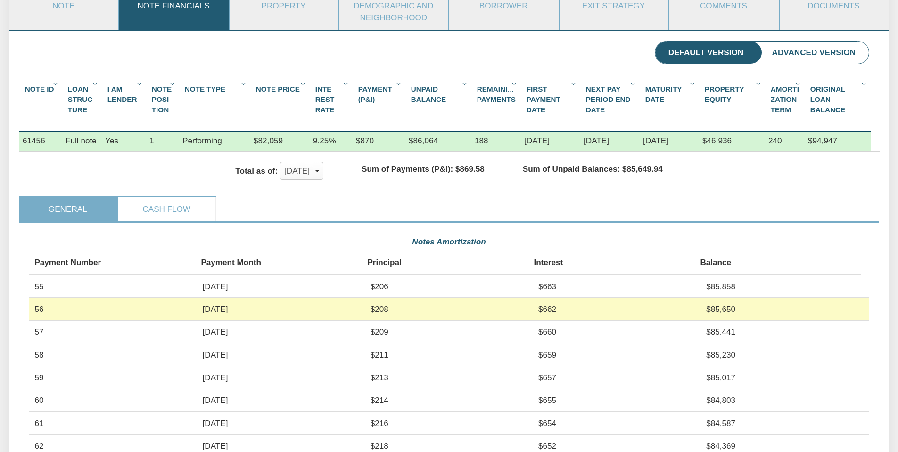
click at [342, 208] on ul "General Cash Flow" at bounding box center [449, 209] width 860 height 26
click at [299, 251] on div "Notes Amortization" at bounding box center [449, 241] width 841 height 18
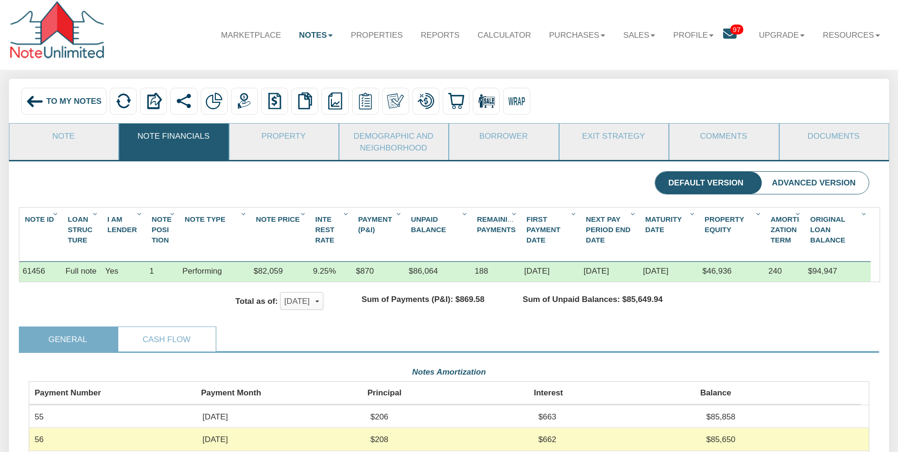
scroll to position [5, 0]
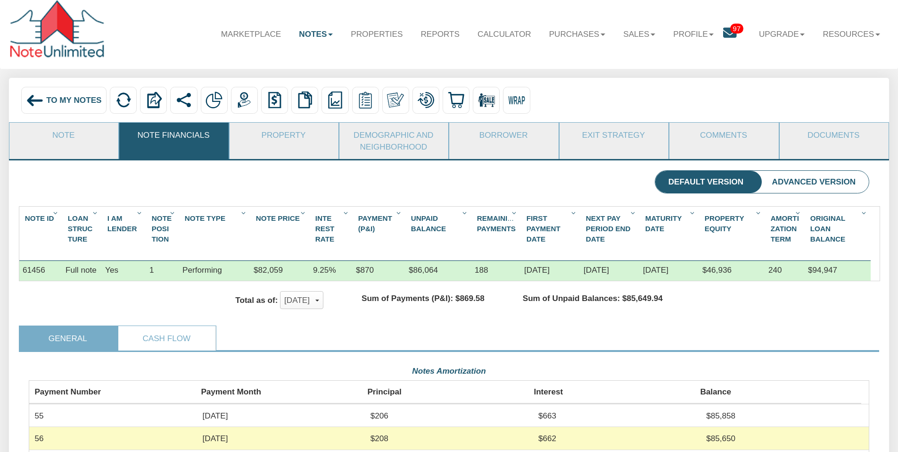
click at [266, 271] on div "$82,059" at bounding box center [279, 271] width 59 height 20
click at [260, 265] on div "$82,059" at bounding box center [279, 271] width 59 height 20
click at [261, 265] on div "$82,059" at bounding box center [279, 271] width 59 height 20
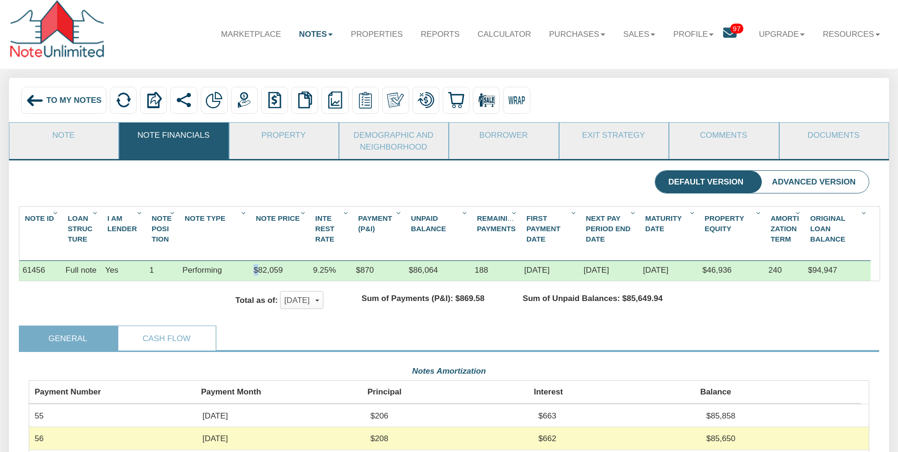
click at [261, 265] on div "$82,059" at bounding box center [279, 271] width 59 height 20
click at [263, 267] on div "$82,059" at bounding box center [279, 271] width 59 height 20
copy div "$82,059"
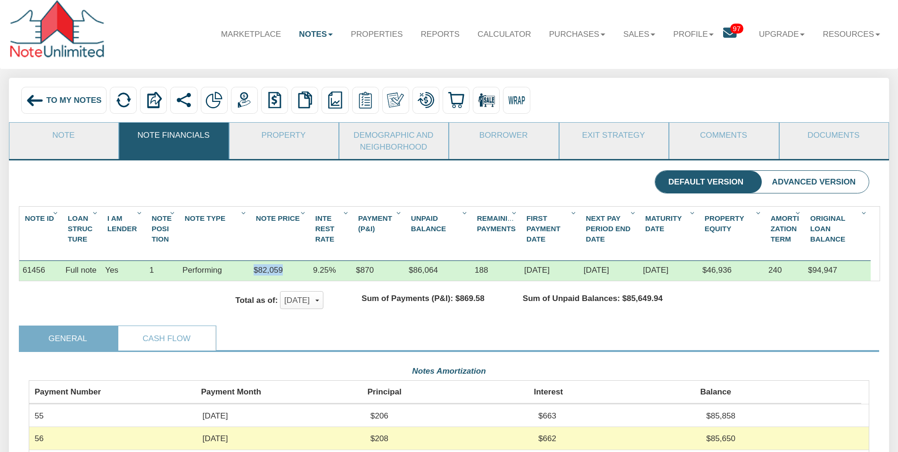
click at [364, 271] on div "$870" at bounding box center [379, 271] width 53 height 20
copy div "$870"
click at [485, 272] on div "188" at bounding box center [495, 271] width 49 height 20
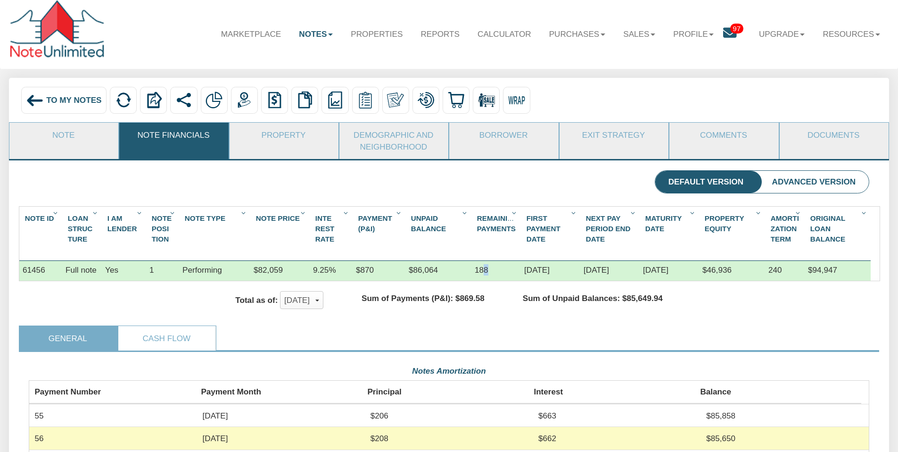
click at [485, 272] on div "188" at bounding box center [495, 271] width 49 height 20
